Goal: Task Accomplishment & Management: Complete application form

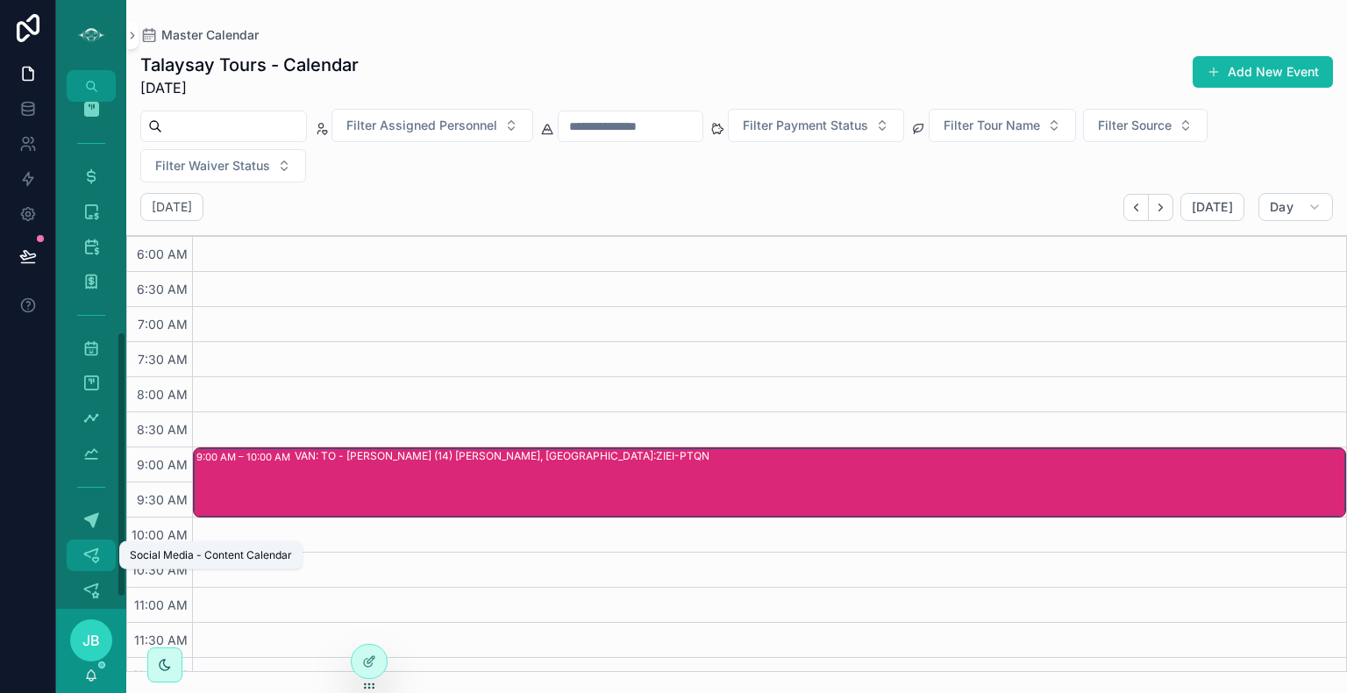
scroll to position [457, 0]
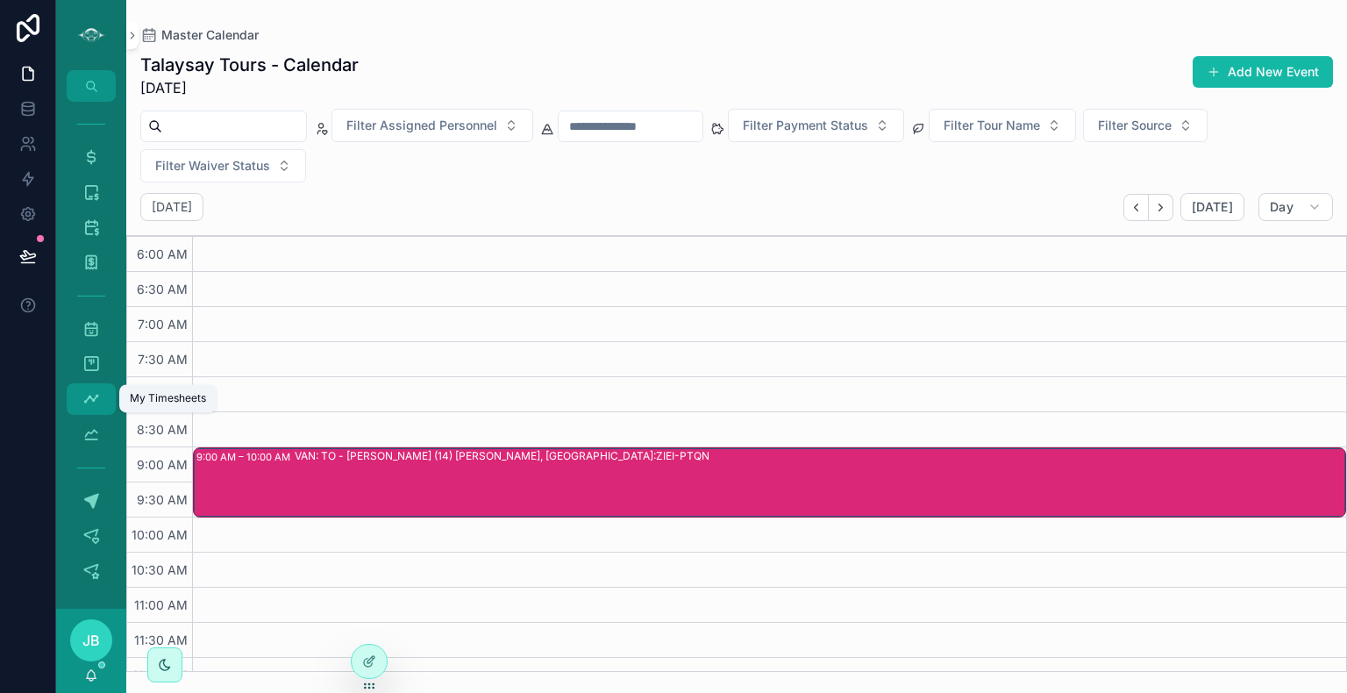
click at [88, 398] on icon "scrollable content" at bounding box center [91, 399] width 18 height 18
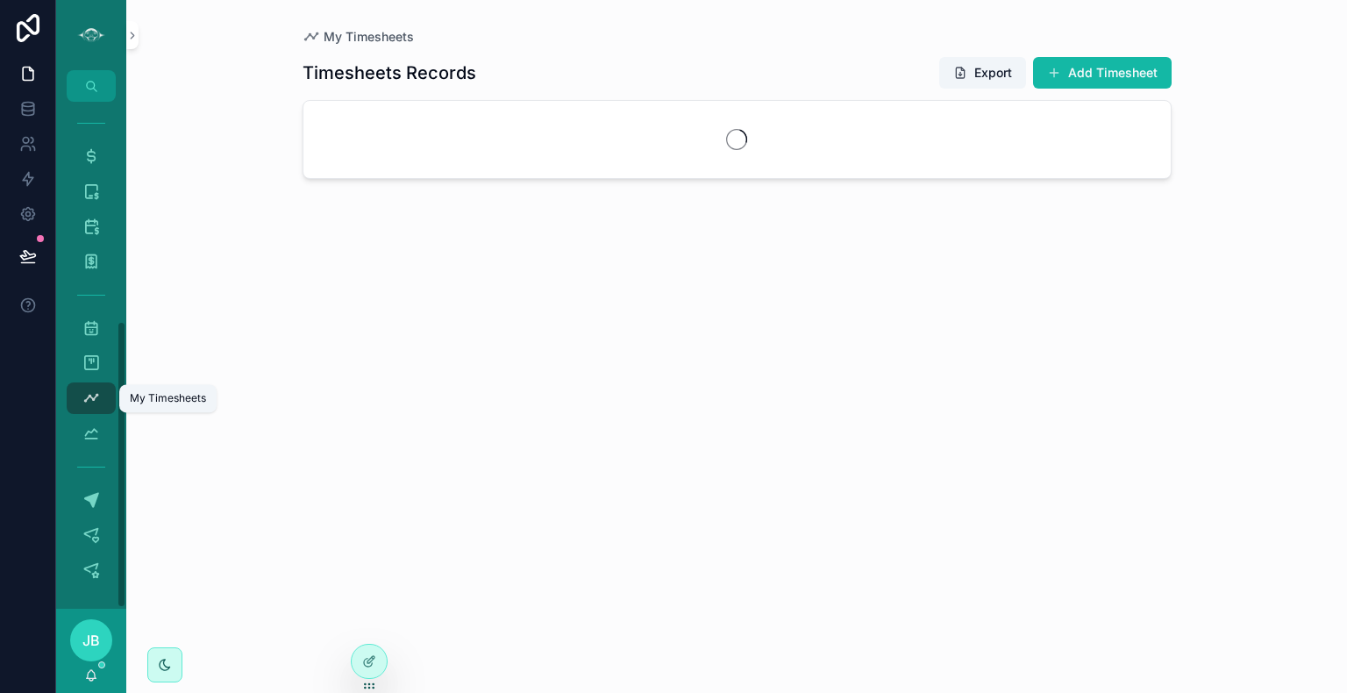
scroll to position [387, 0]
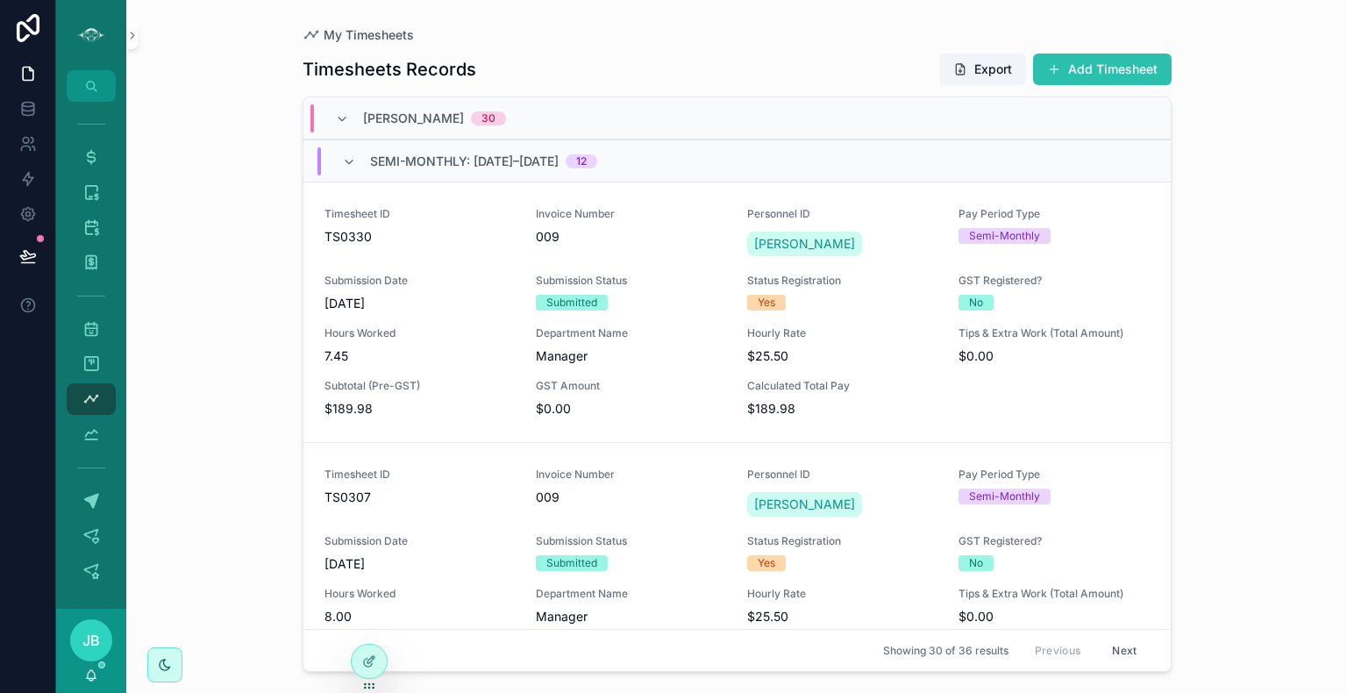
click at [1094, 70] on button "Add Timesheet" at bounding box center [1102, 70] width 139 height 32
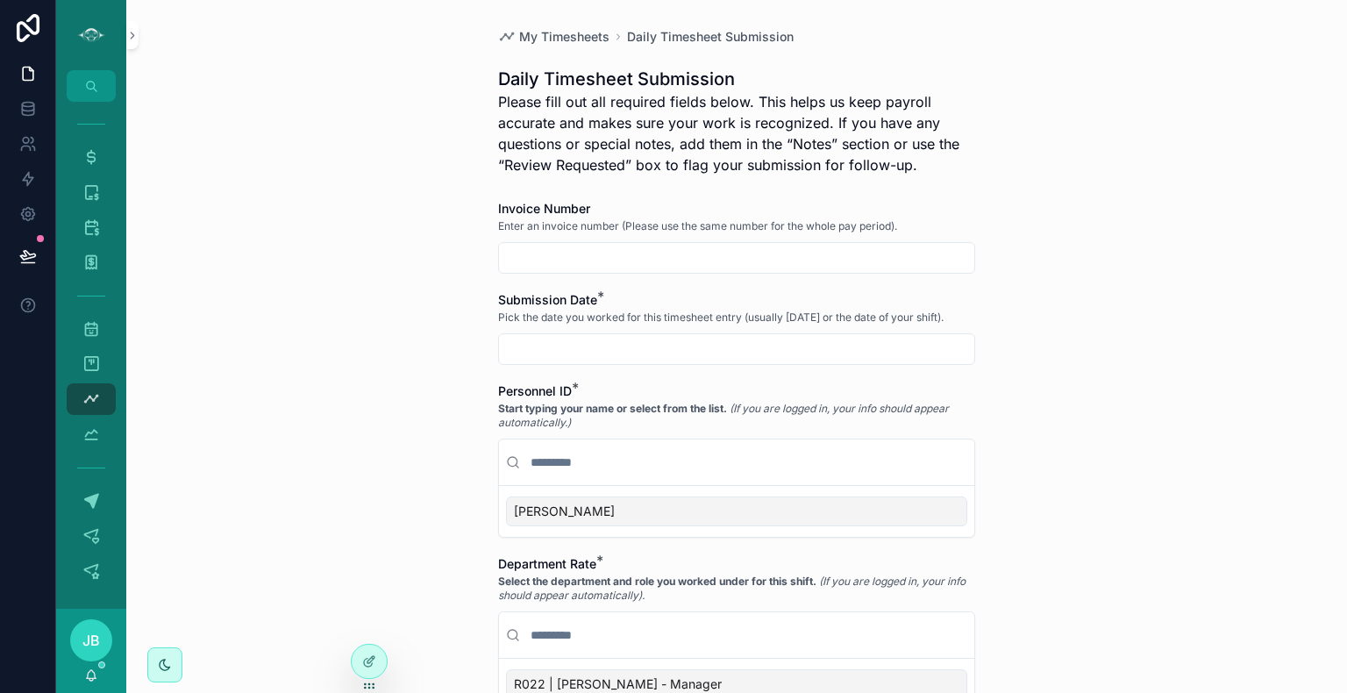
click at [639, 254] on input "scrollable content" at bounding box center [736, 258] width 475 height 25
type input "***"
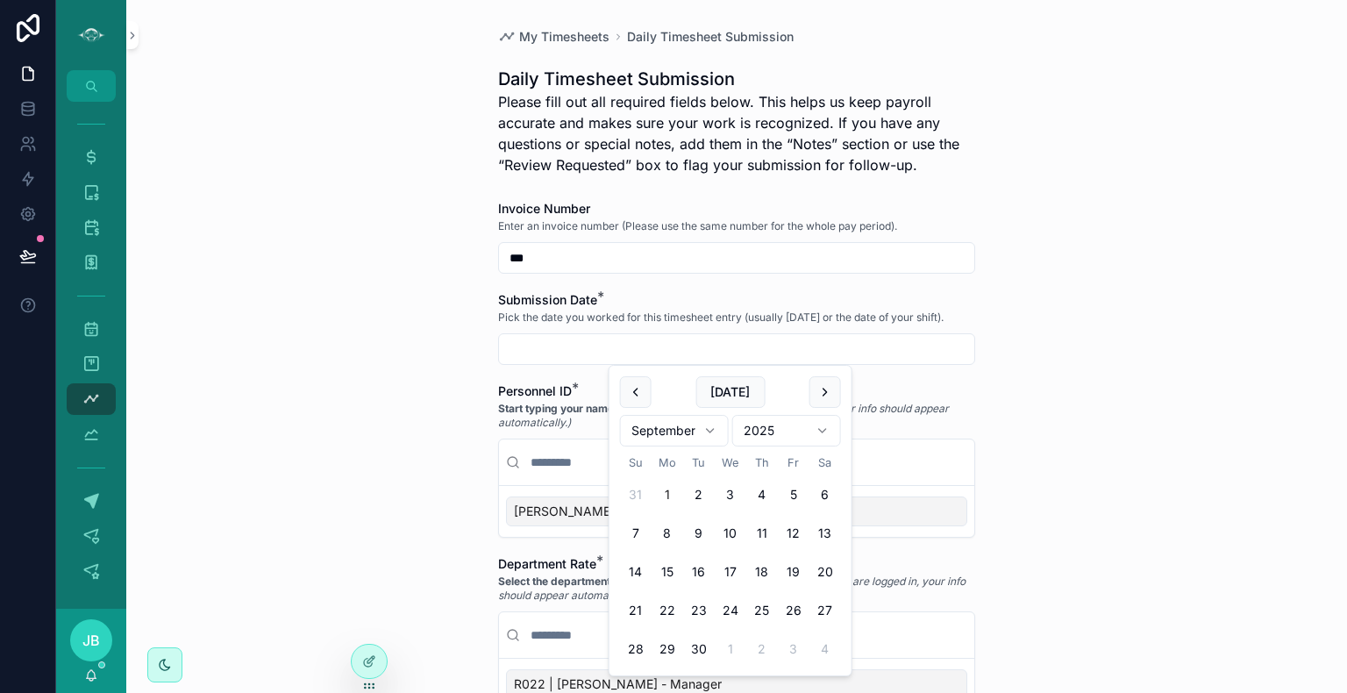
click at [553, 353] on input "scrollable content" at bounding box center [736, 349] width 475 height 25
click at [735, 391] on button "[DATE]" at bounding box center [730, 392] width 69 height 32
type input "********"
click at [550, 514] on div "[PERSON_NAME]" at bounding box center [736, 512] width 461 height 30
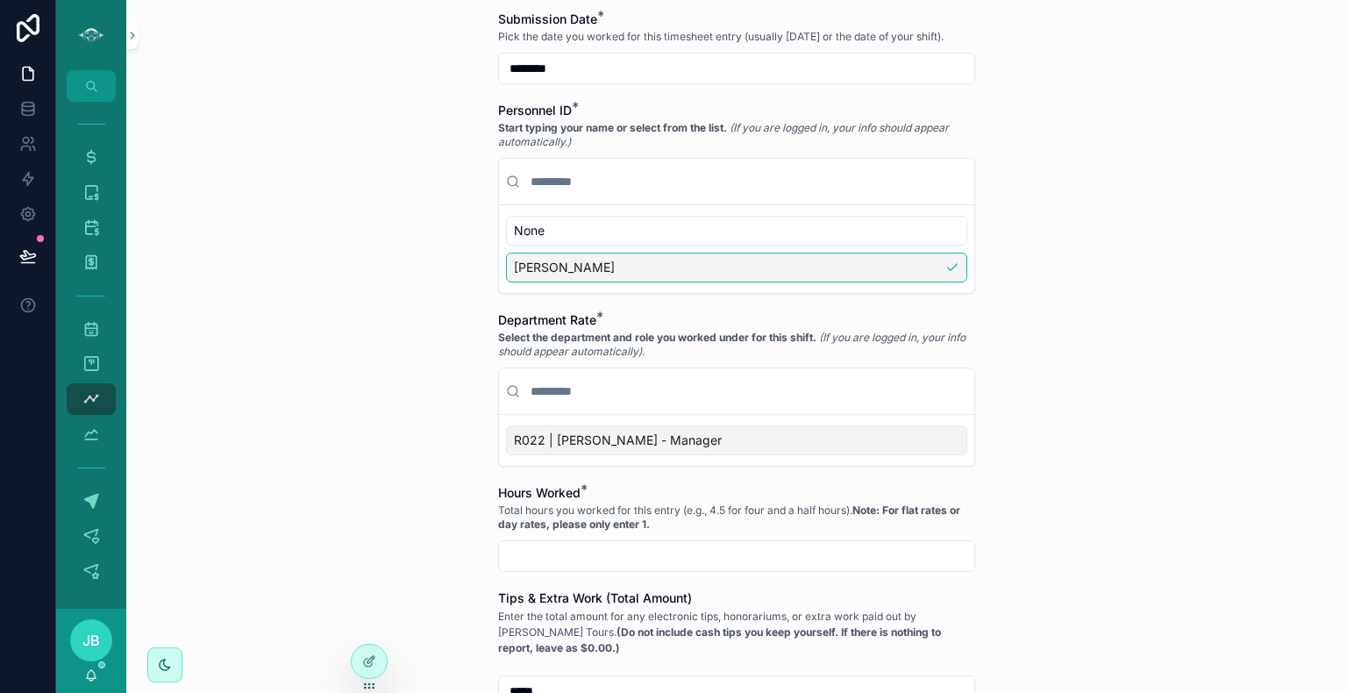
scroll to position [284, 0]
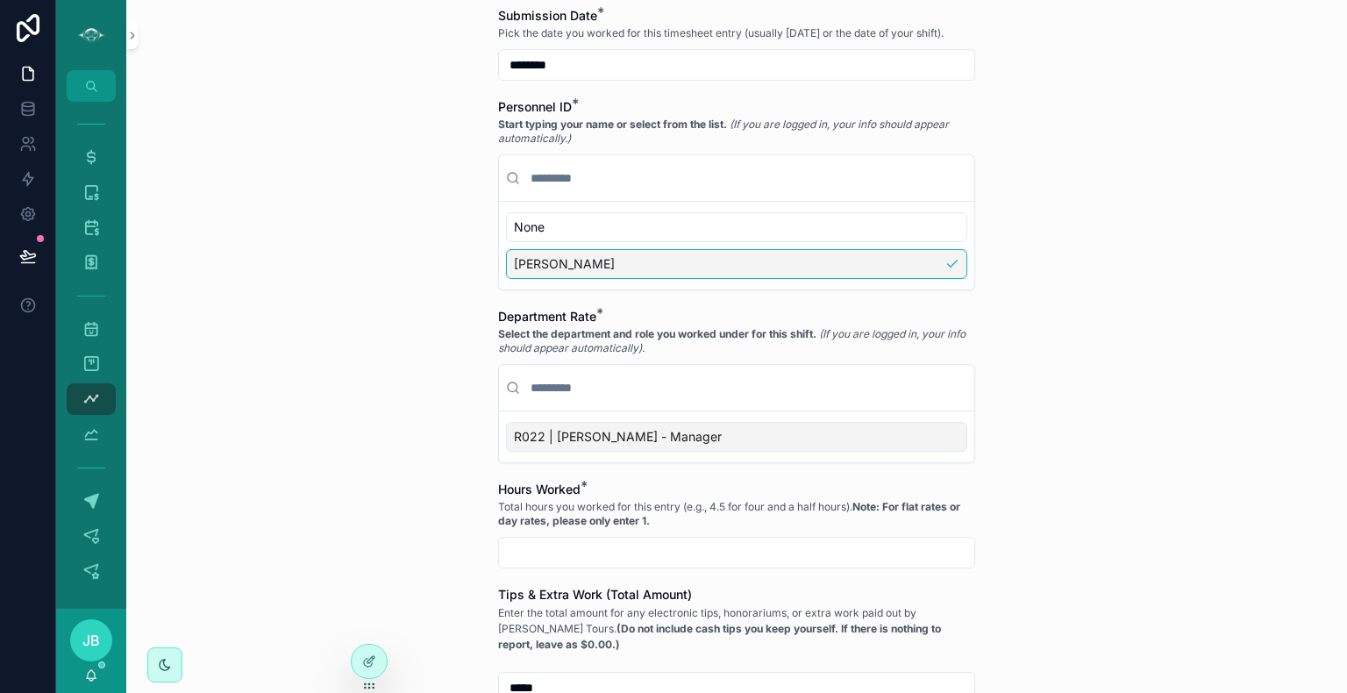
click at [690, 437] on div "R022 | [PERSON_NAME] - Manager" at bounding box center [736, 437] width 461 height 30
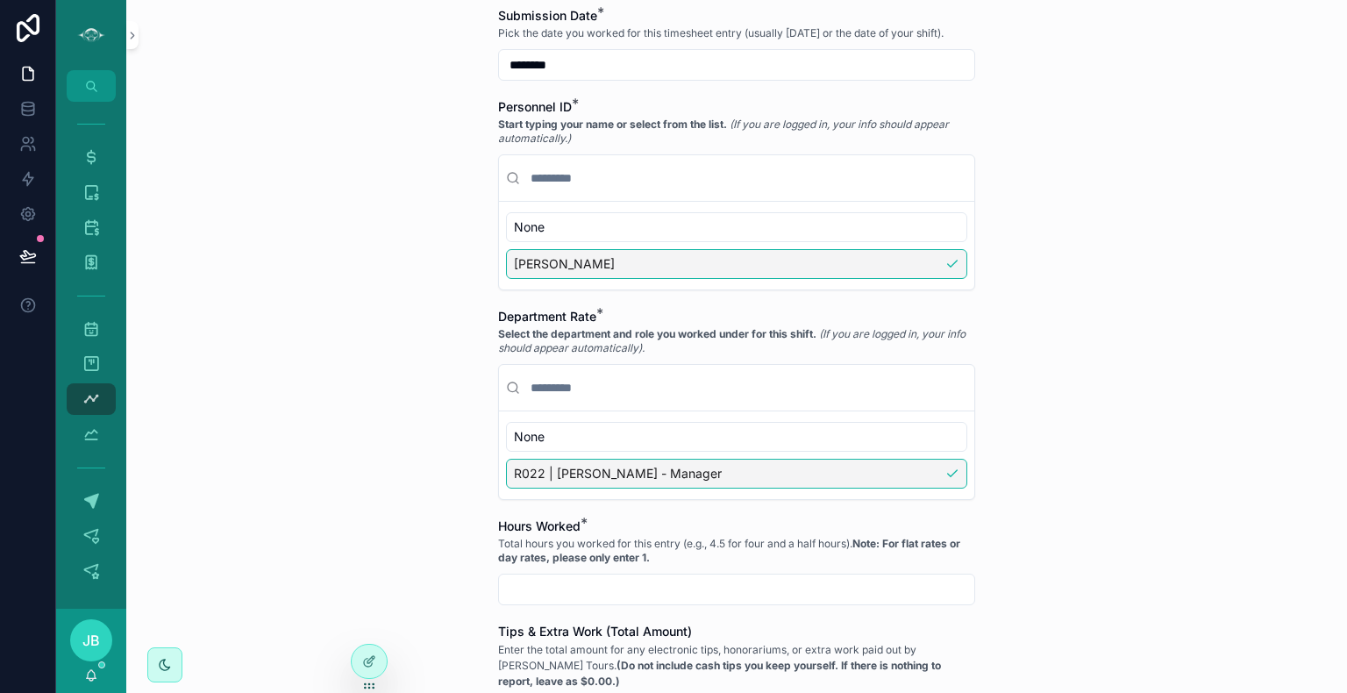
click at [577, 594] on input "scrollable content" at bounding box center [736, 589] width 475 height 25
type input "****"
click at [1089, 536] on div "My Timesheets Daily Timesheet Submission Daily Timesheet Submission Please fill…" at bounding box center [736, 346] width 1221 height 693
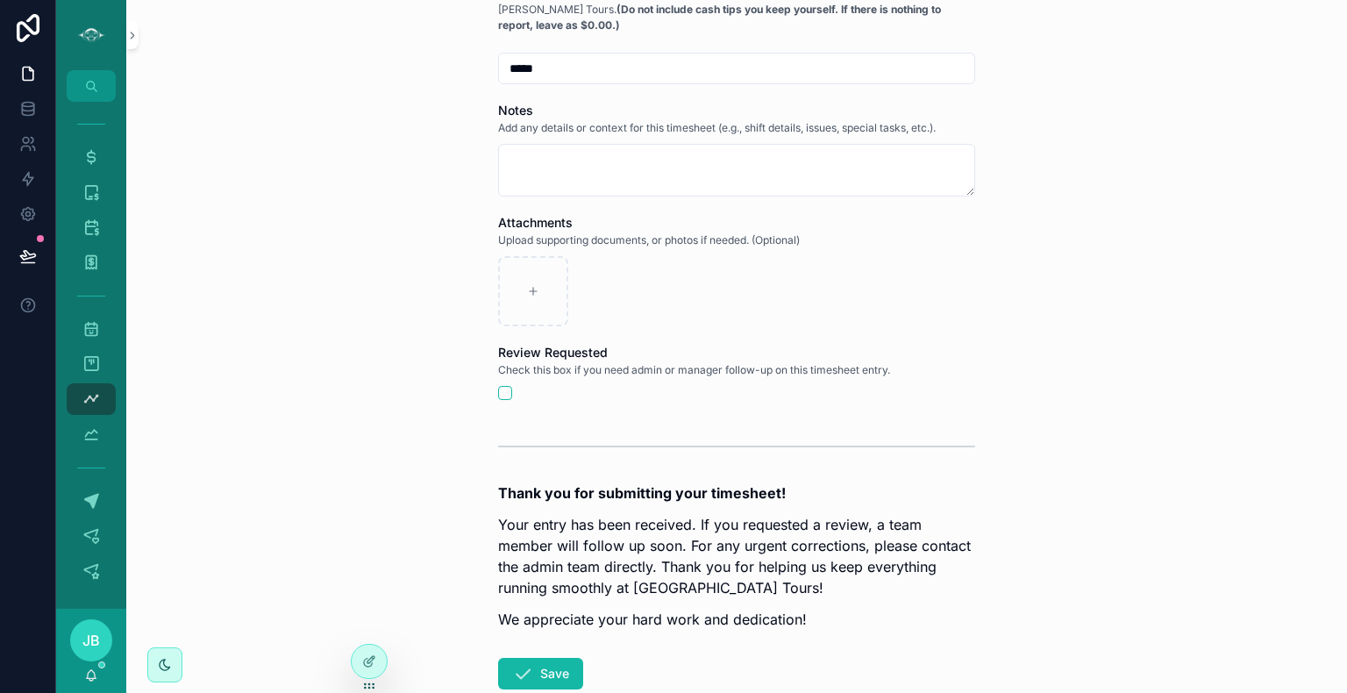
scroll to position [1046, 0]
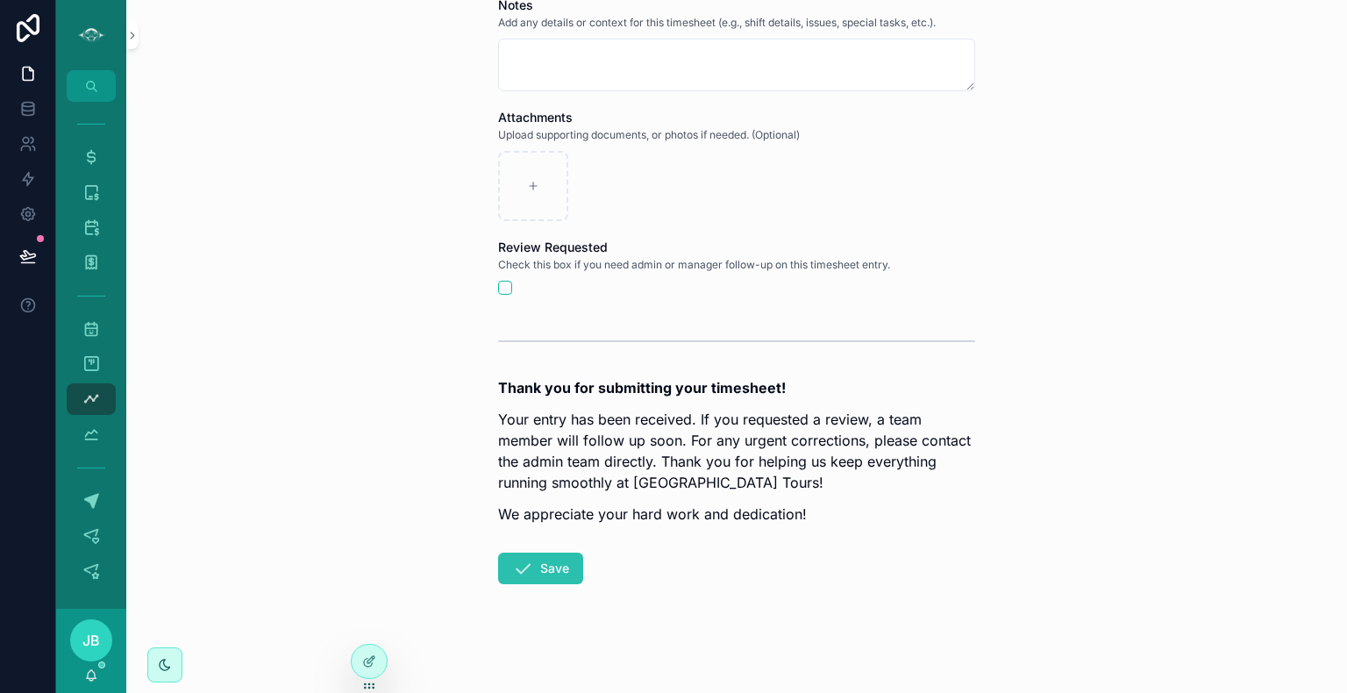
click at [537, 556] on button "Save" at bounding box center [540, 569] width 85 height 32
